Goal: Information Seeking & Learning: Learn about a topic

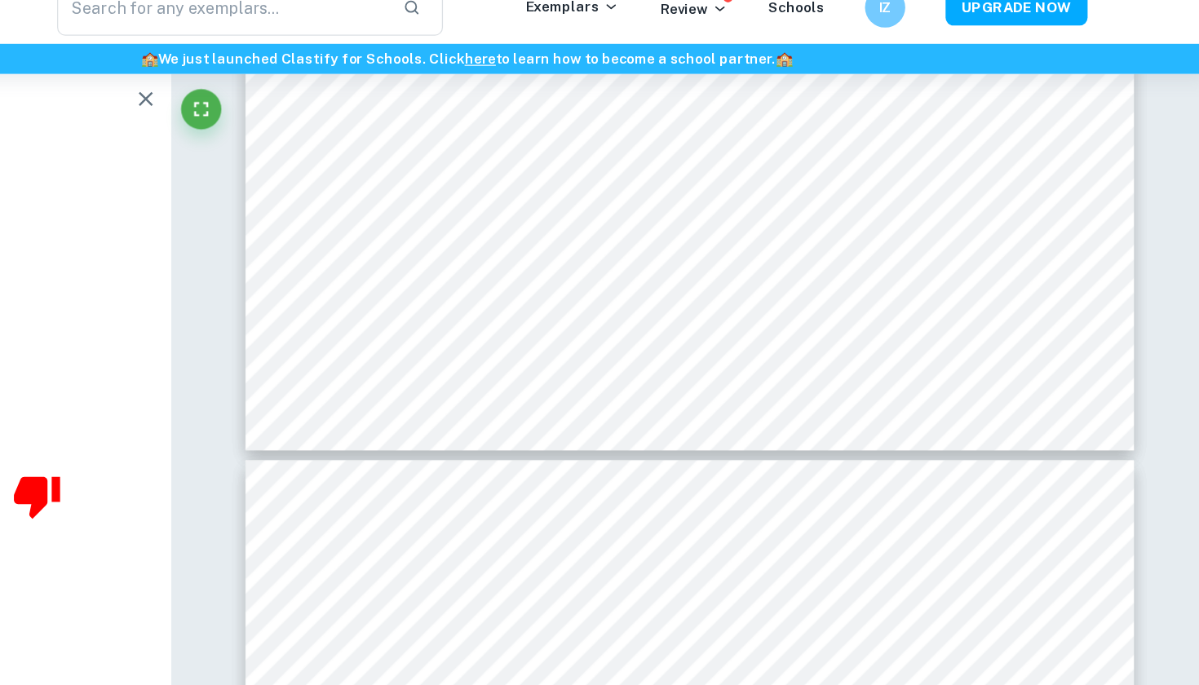
scroll to position [4851, 0]
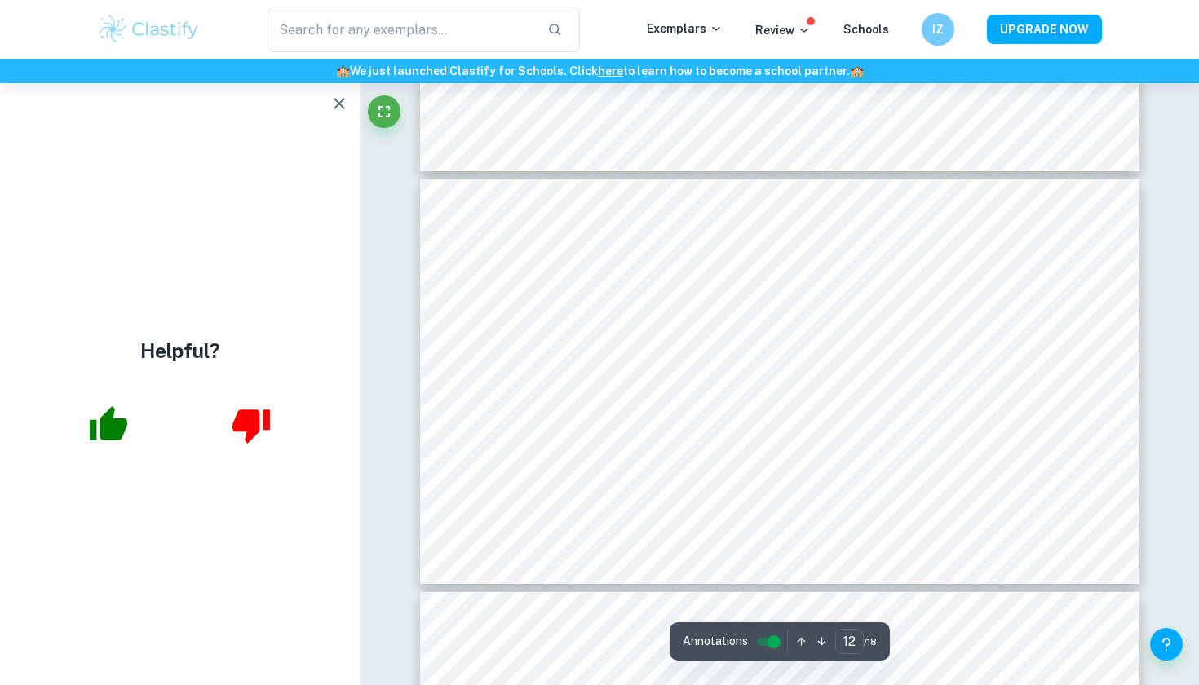
scroll to position [4805, 0]
